Goal: Navigation & Orientation: Find specific page/section

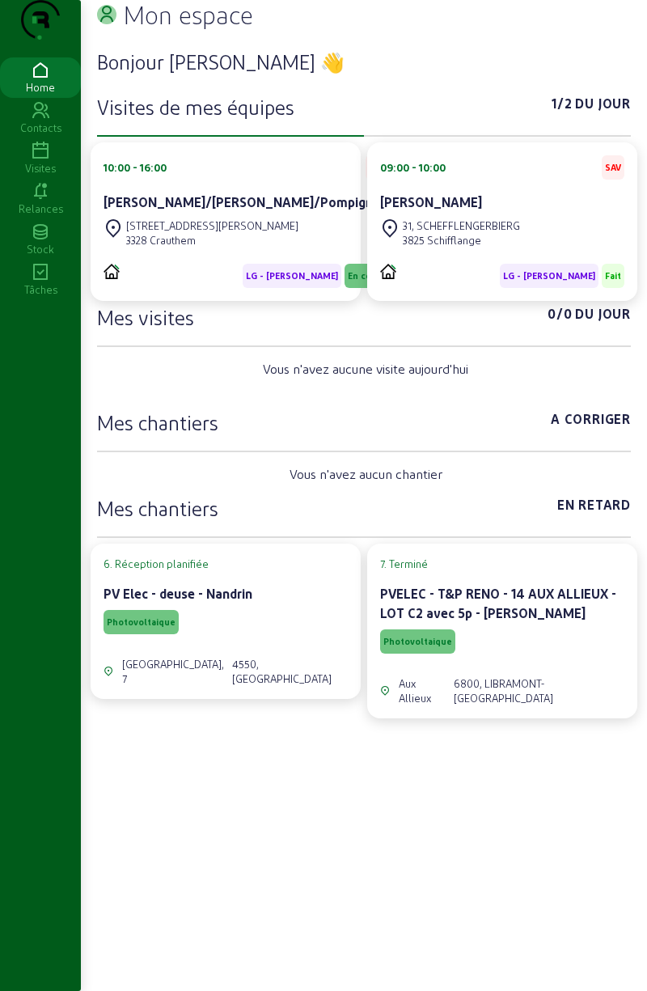
click at [49, 138] on link "Contacts" at bounding box center [40, 118] width 81 height 40
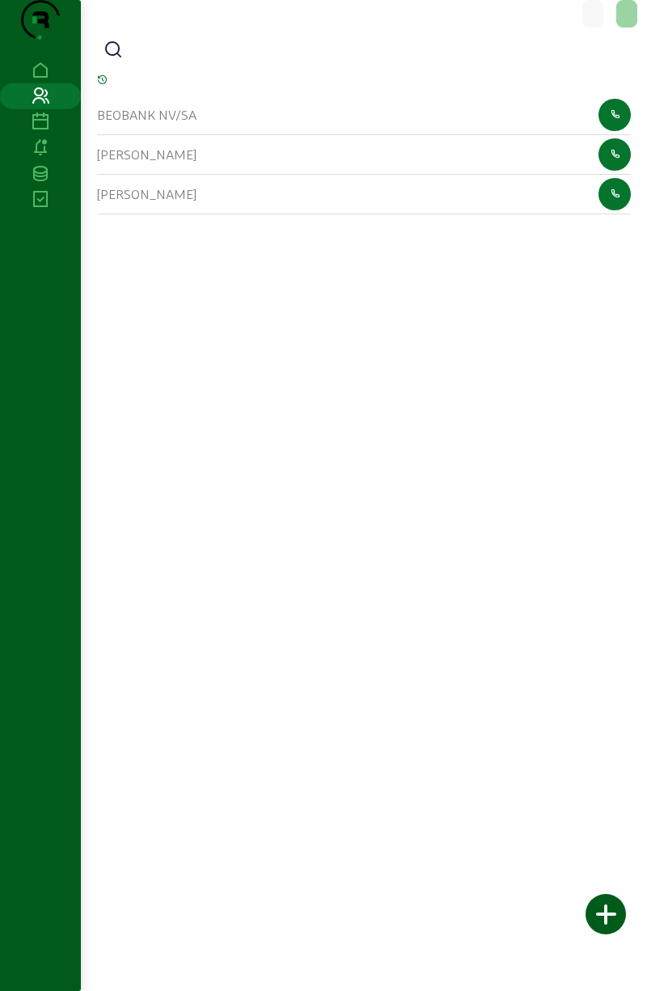
click at [45, 132] on icon at bounding box center [40, 121] width 81 height 19
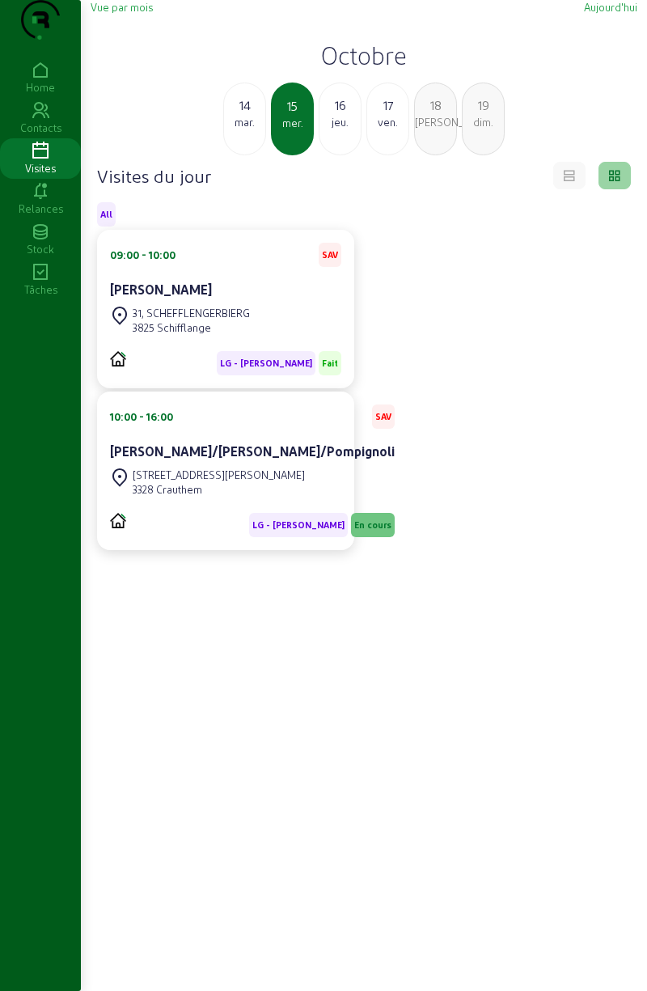
click at [139, 13] on span "Vue par mois" at bounding box center [122, 7] width 62 height 12
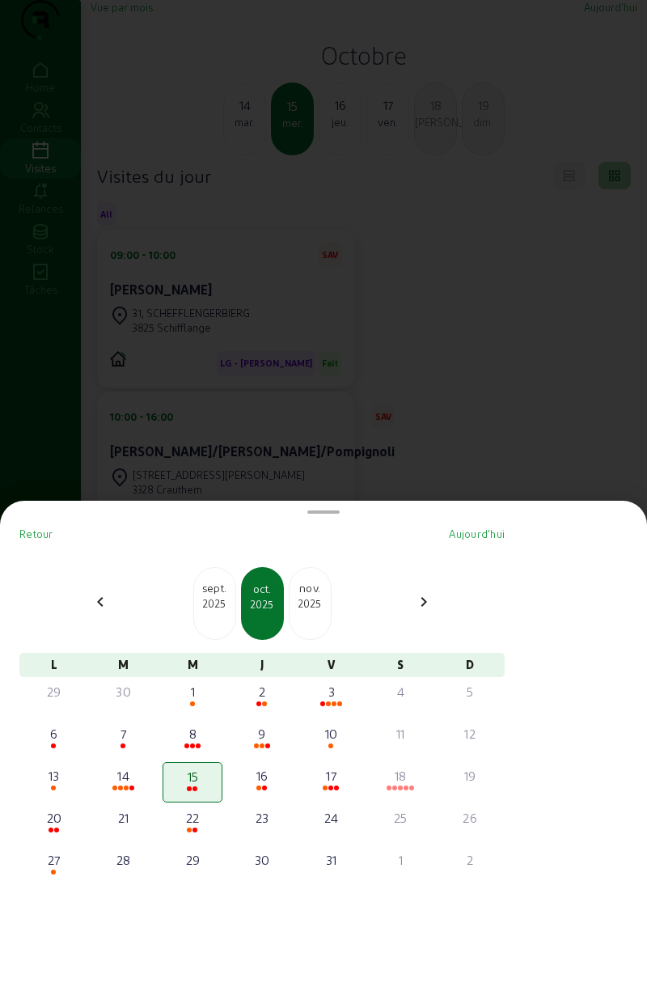
click at [220, 615] on div "[DATE]" at bounding box center [214, 603] width 43 height 73
